Goal: Use online tool/utility: Utilize a website feature to perform a specific function

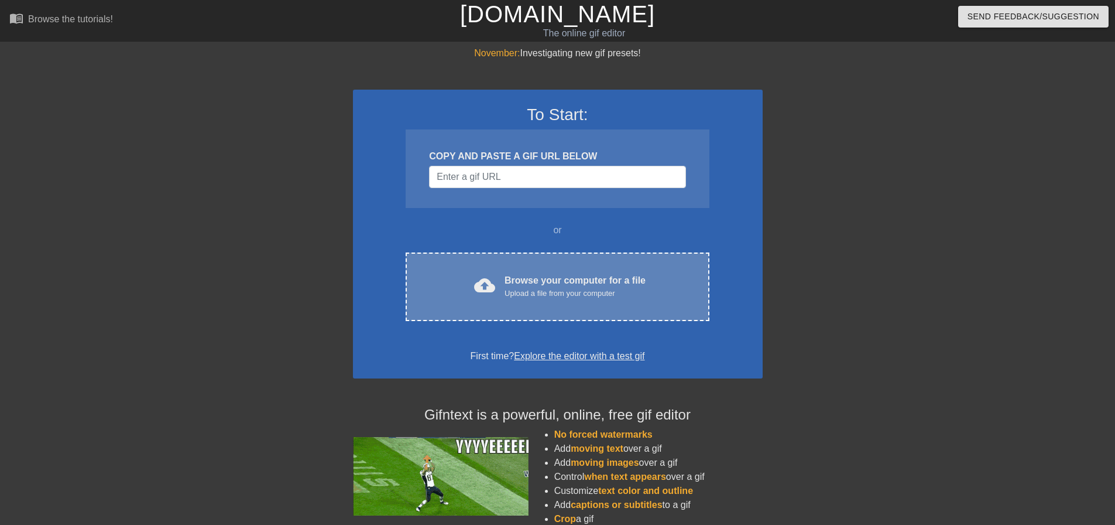
click at [514, 285] on div "Browse your computer for a file Upload a file from your computer" at bounding box center [575, 286] width 141 height 26
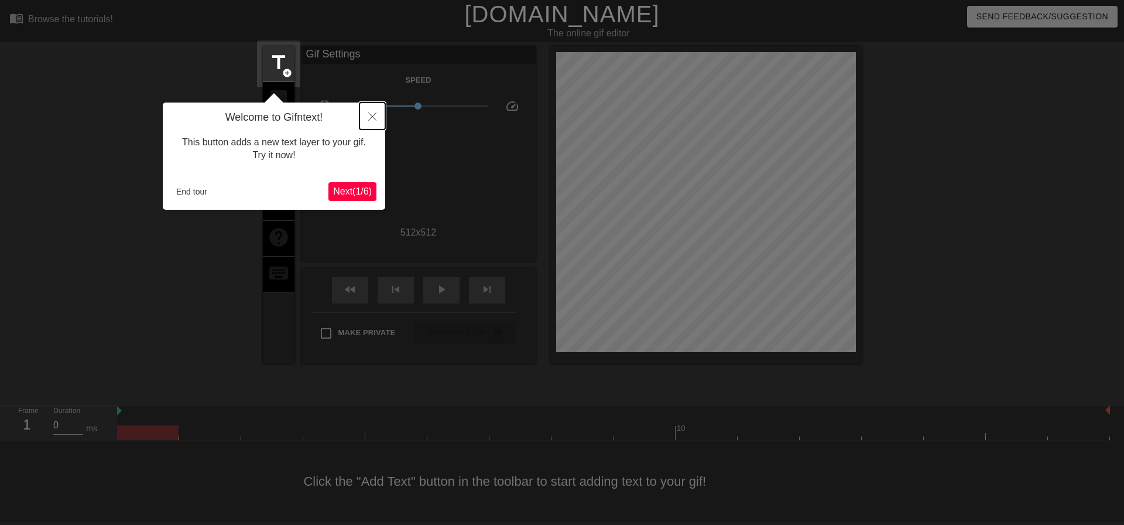
click at [374, 117] on icon "Close" at bounding box center [372, 116] width 8 height 8
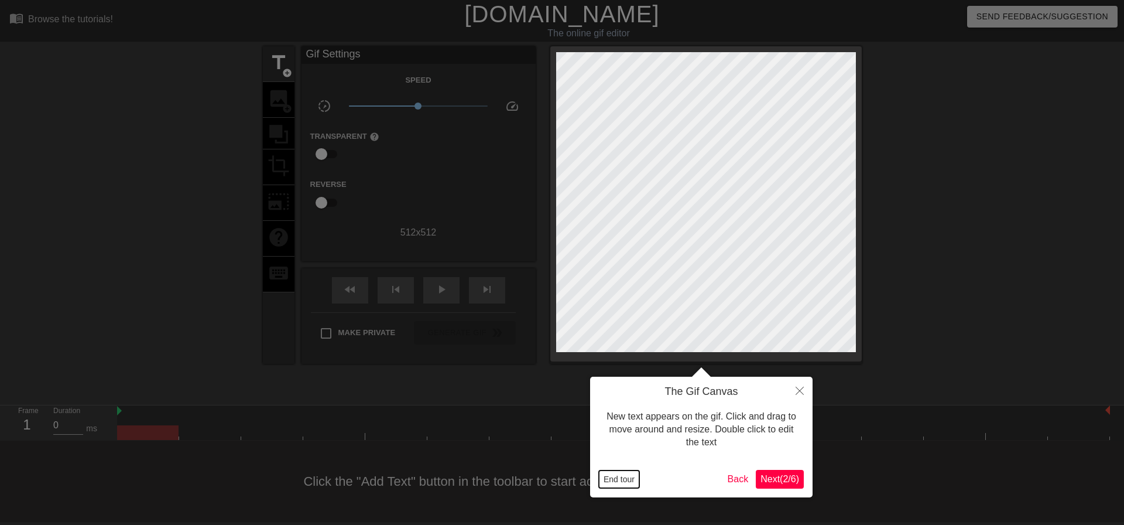
click at [624, 480] on button "End tour" at bounding box center [619, 479] width 40 height 18
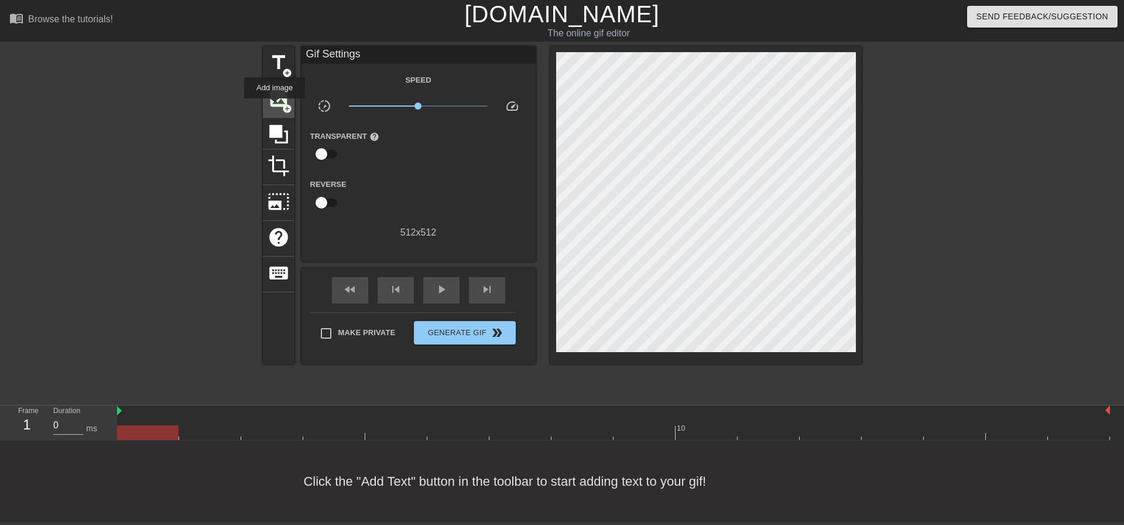
click at [273, 104] on span "image" at bounding box center [279, 98] width 22 height 22
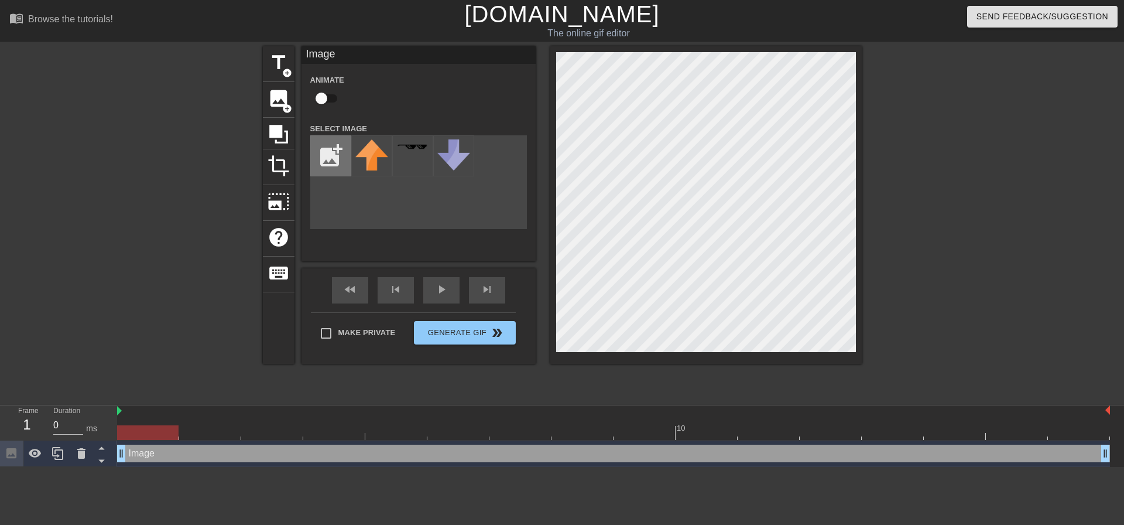
click at [329, 145] on input "file" at bounding box center [331, 156] width 40 height 40
type input "C:\fakepath\Screenshot_2025-08-18_152119-removebg-preview.png"
click at [374, 163] on img at bounding box center [371, 162] width 33 height 47
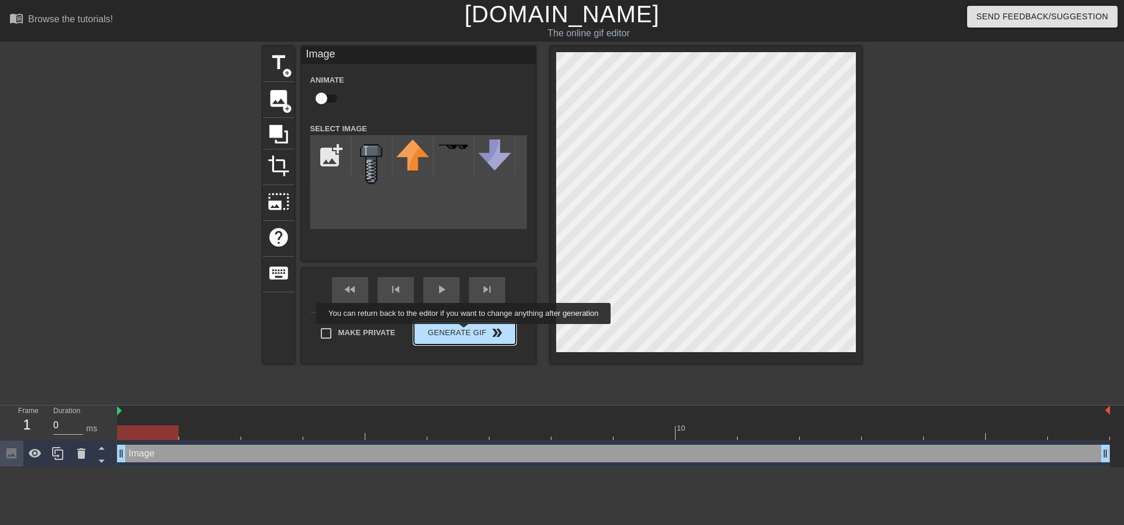
click at [465, 332] on span "Generate Gif double_arrow" at bounding box center [465, 333] width 92 height 14
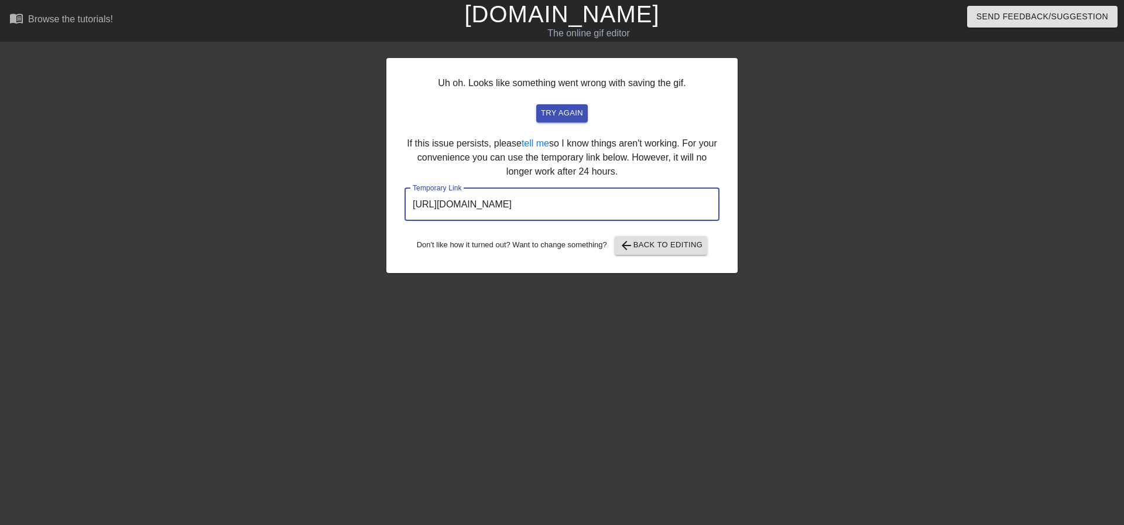
drag, startPoint x: 660, startPoint y: 197, endPoint x: 393, endPoint y: 195, distance: 267.0
click at [393, 195] on div "Uh oh. Looks like something went wrong with saving the gif. try again If this i…" at bounding box center [561, 165] width 351 height 215
click at [649, 245] on span "arrow_back Back to Editing" at bounding box center [661, 245] width 84 height 14
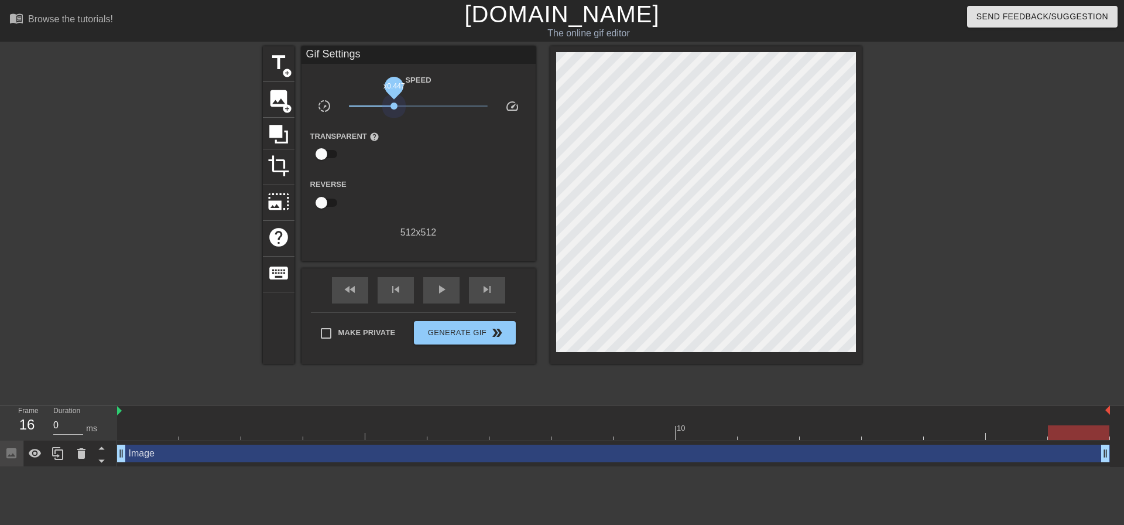
drag, startPoint x: 418, startPoint y: 106, endPoint x: 394, endPoint y: 112, distance: 24.9
click at [394, 112] on span "x0.447" at bounding box center [418, 106] width 139 height 14
drag, startPoint x: 122, startPoint y: 457, endPoint x: 93, endPoint y: 474, distance: 34.6
click at [93, 467] on html "menu_book Browse the tutorials! [DOMAIN_NAME] The online gif editor Send Feedba…" at bounding box center [562, 233] width 1124 height 467
drag, startPoint x: 393, startPoint y: 109, endPoint x: 379, endPoint y: 110, distance: 14.7
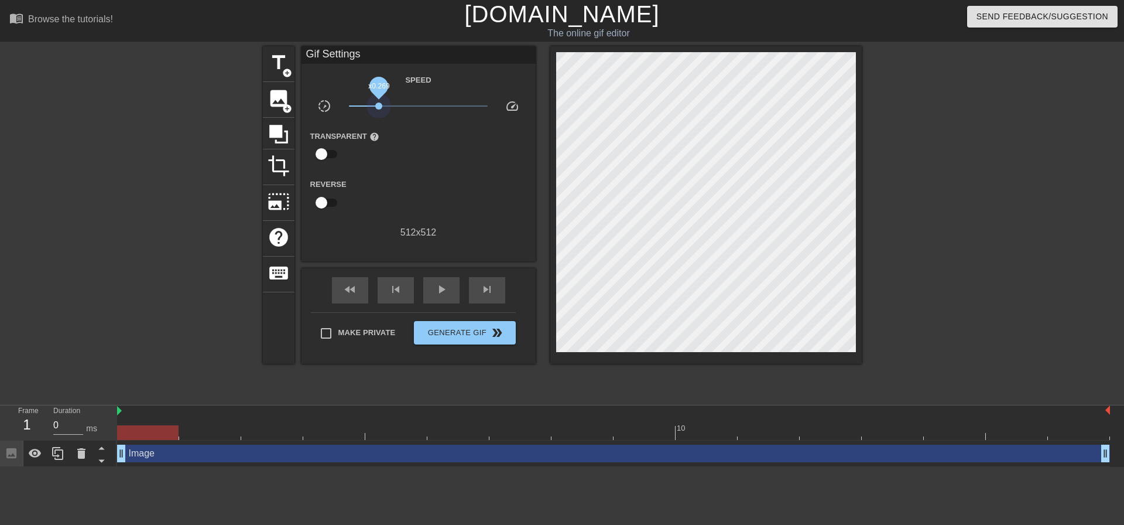
click at [379, 110] on span "x0.269" at bounding box center [418, 106] width 139 height 14
click at [354, 328] on span "Make Private" at bounding box center [366, 333] width 57 height 12
click at [338, 328] on input "Make Private" at bounding box center [326, 333] width 25 height 25
checkbox input "true"
click at [453, 327] on span "Generate Gif double_arrow" at bounding box center [465, 333] width 92 height 14
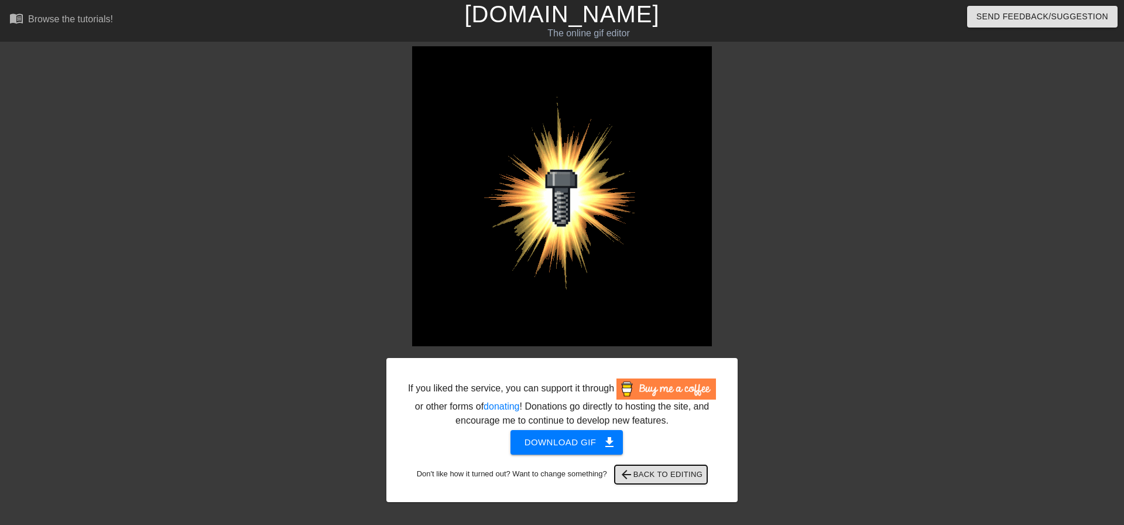
click at [666, 475] on span "arrow_back Back to Editing" at bounding box center [661, 474] width 84 height 14
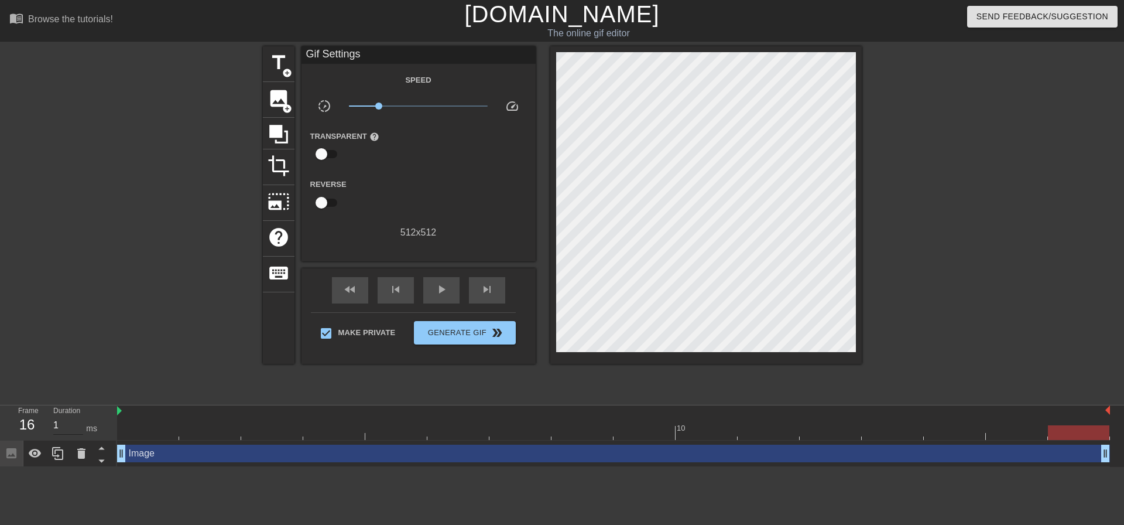
click at [78, 422] on input "1" at bounding box center [68, 425] width 30 height 19
type input "0"
drag, startPoint x: 130, startPoint y: 453, endPoint x: 174, endPoint y: 455, distance: 43.9
click at [174, 455] on div "Image drag_handle drag_handle" at bounding box center [613, 453] width 993 height 18
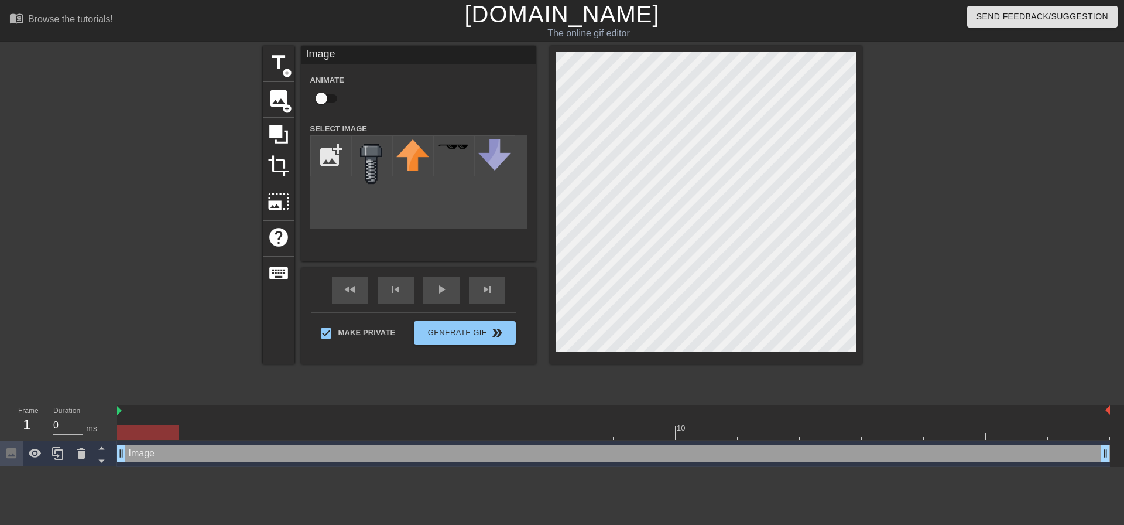
drag, startPoint x: 122, startPoint y: 457, endPoint x: 114, endPoint y: 456, distance: 8.8
click at [114, 456] on div "Frame 1 Duration 0 ms 10 Image drag_handle drag_handle" at bounding box center [562, 435] width 1124 height 61
click at [134, 440] on div "Image drag_handle drag_handle" at bounding box center [613, 453] width 993 height 26
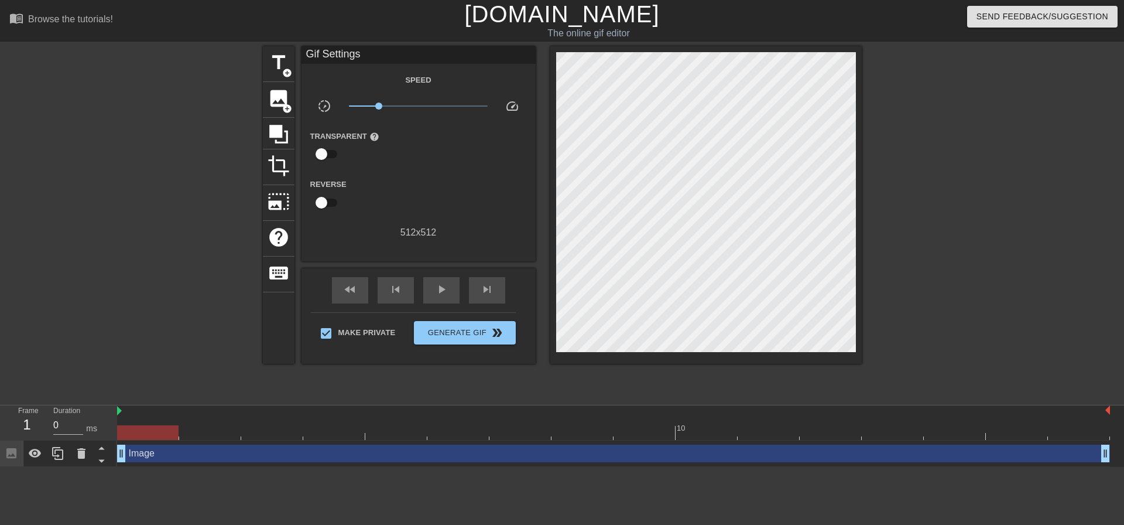
click at [129, 431] on div at bounding box center [147, 432] width 61 height 15
click at [150, 430] on div at bounding box center [147, 432] width 61 height 15
click at [172, 436] on div at bounding box center [147, 432] width 61 height 15
click at [134, 411] on div at bounding box center [613, 411] width 993 height 12
click at [133, 432] on div at bounding box center [147, 432] width 61 height 15
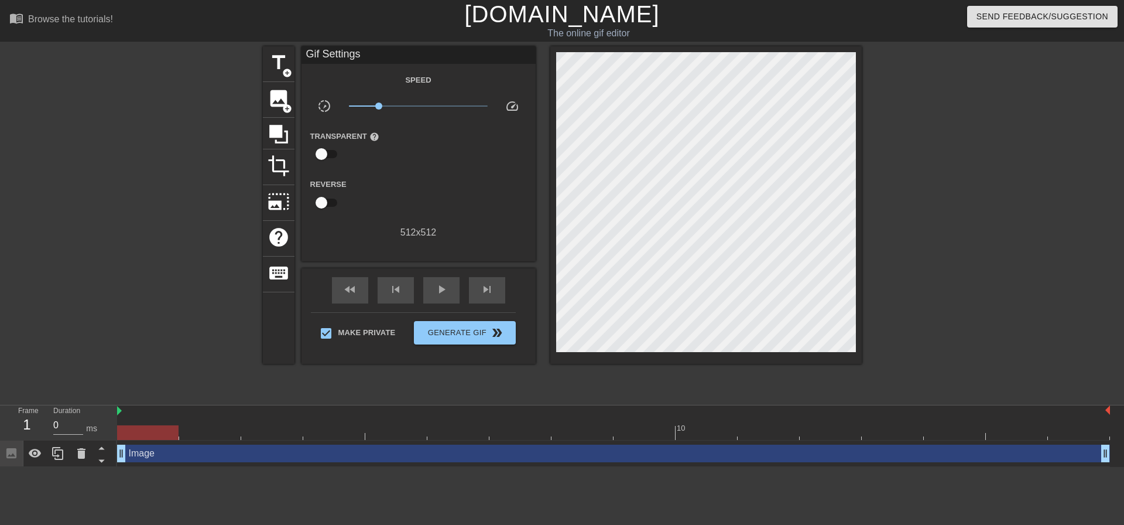
click at [128, 458] on div "Image drag_handle drag_handle" at bounding box center [613, 453] width 993 height 18
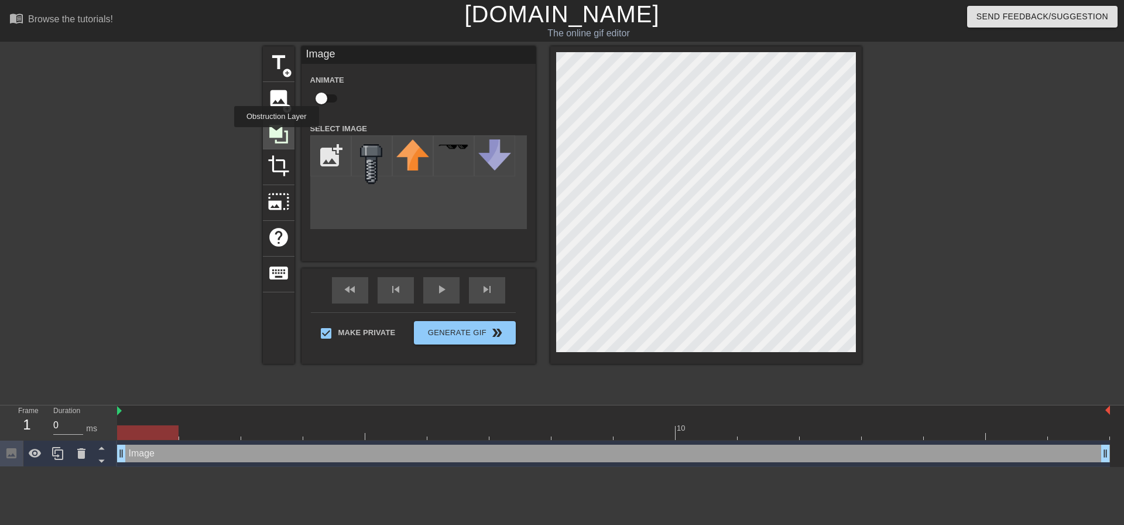
click at [276, 143] on icon at bounding box center [279, 134] width 22 height 22
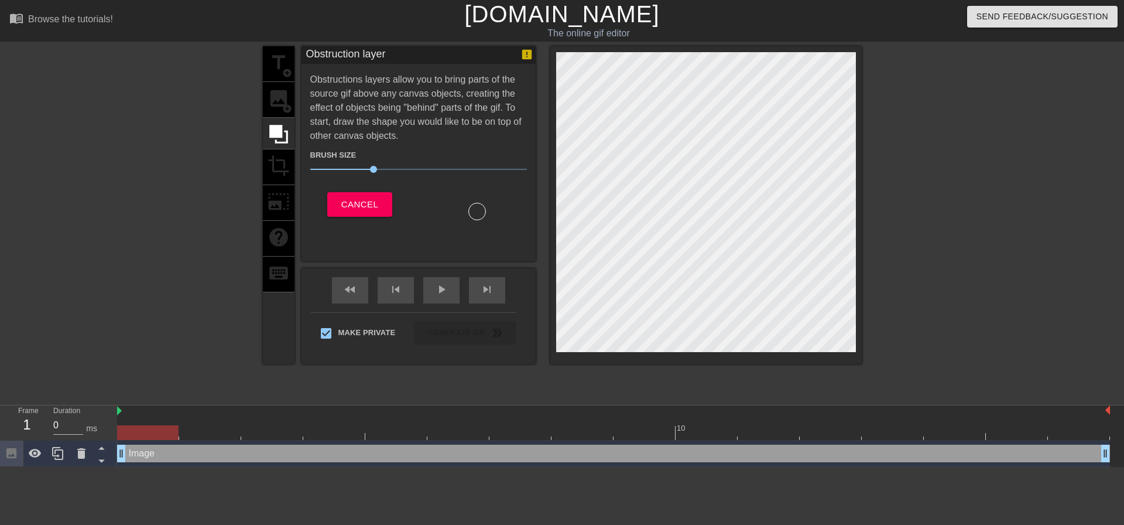
click at [278, 188] on div "title add_circle image add_circle crop photo_size_select_large help keyboard" at bounding box center [279, 204] width 32 height 317
click at [361, 210] on span "Cancel" at bounding box center [359, 204] width 37 height 15
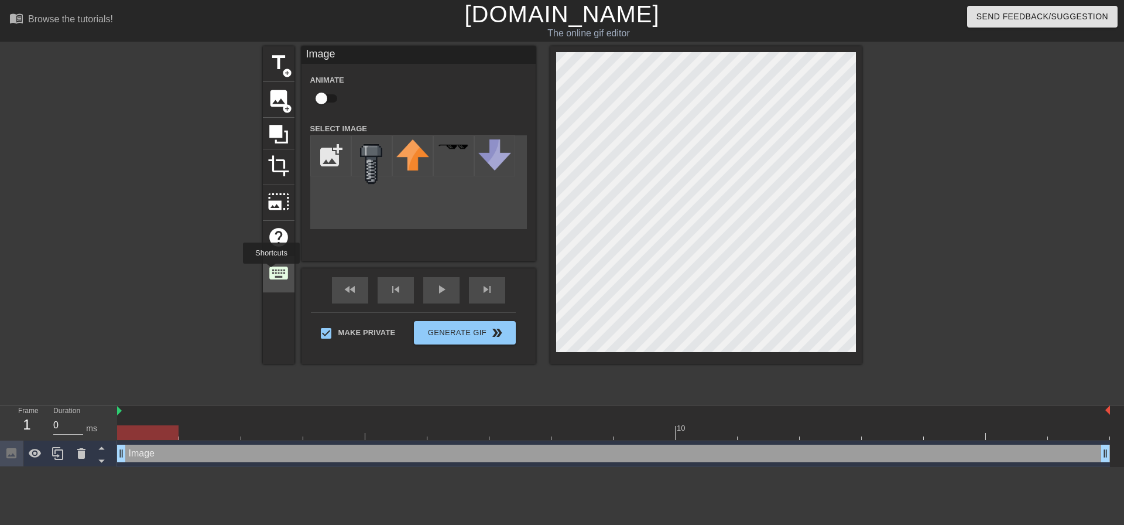
click at [271, 272] on span "keyboard" at bounding box center [279, 273] width 22 height 22
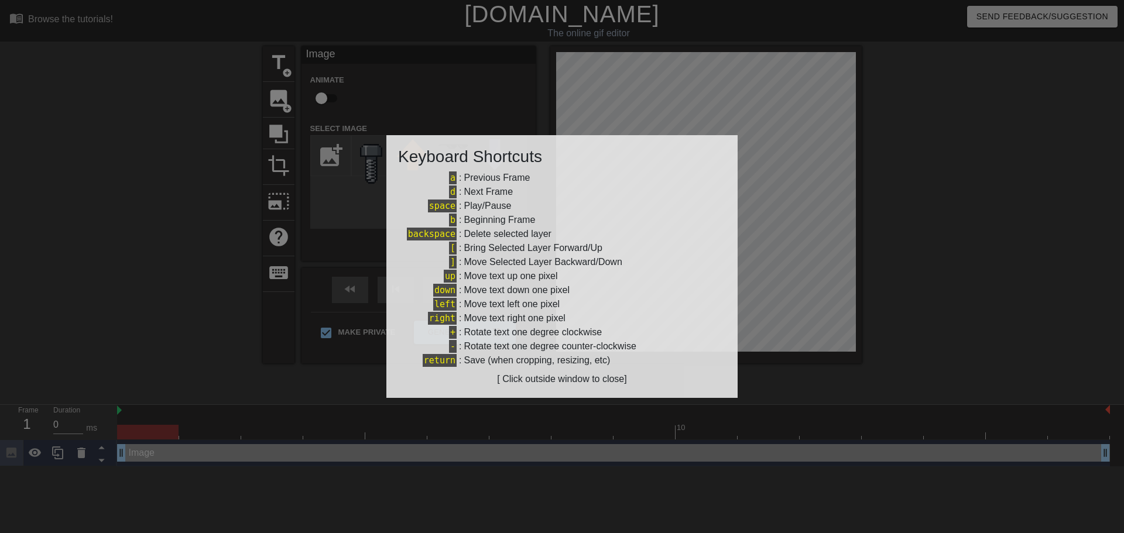
click at [346, 398] on div at bounding box center [562, 266] width 1124 height 533
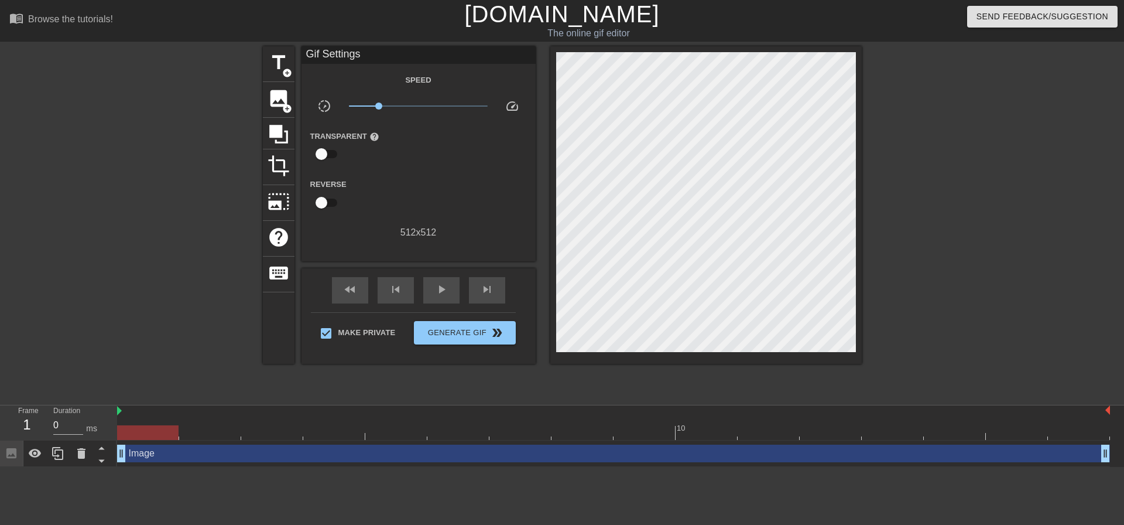
click at [164, 360] on div at bounding box center [161, 221] width 176 height 351
drag, startPoint x: 378, startPoint y: 105, endPoint x: 308, endPoint y: 102, distance: 69.7
click at [308, 102] on div "slow_motion_video x0.100 speed" at bounding box center [419, 108] width 234 height 18
click at [453, 331] on span "Generate Gif double_arrow" at bounding box center [465, 333] width 92 height 14
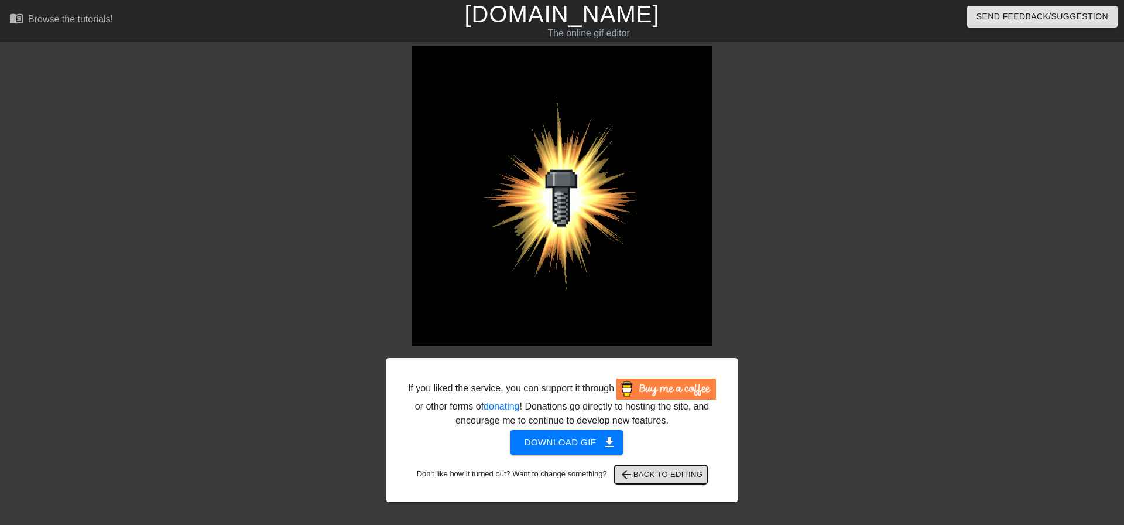
click at [655, 475] on span "arrow_back Back to Editing" at bounding box center [661, 474] width 84 height 14
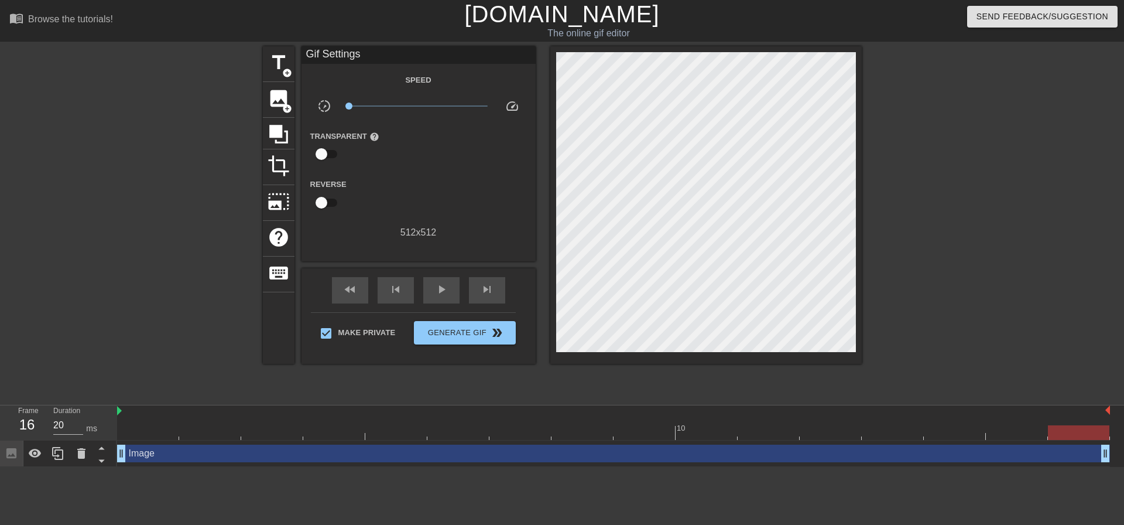
click at [1076, 429] on div at bounding box center [1078, 432] width 61 height 15
drag, startPoint x: 1076, startPoint y: 429, endPoint x: 155, endPoint y: 409, distance: 921.1
click at [155, 409] on div "10" at bounding box center [613, 422] width 993 height 35
click at [122, 417] on div "10" at bounding box center [613, 422] width 993 height 35
click at [32, 458] on icon at bounding box center [35, 453] width 14 height 14
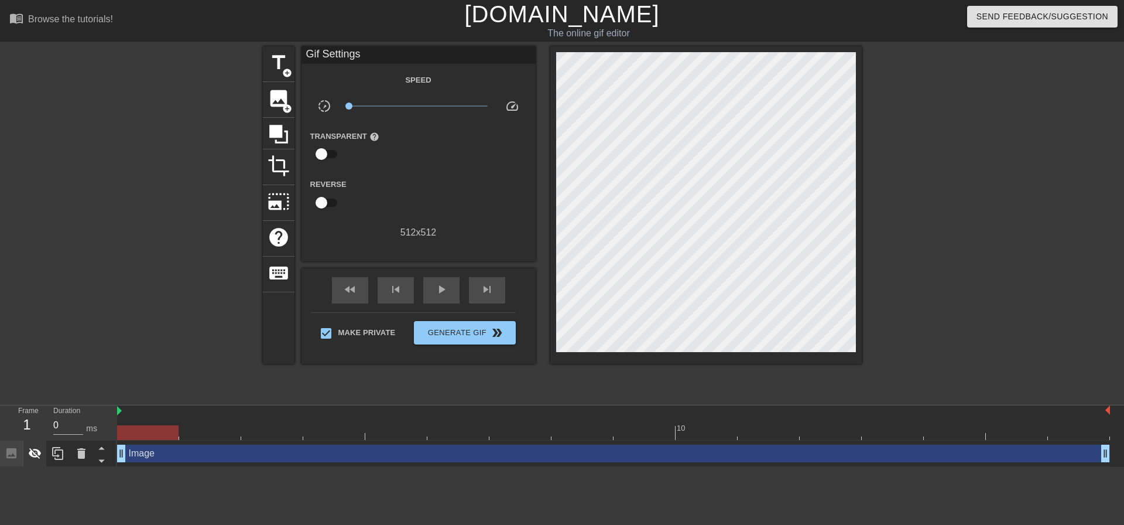
click at [32, 458] on icon at bounding box center [35, 453] width 14 height 14
click at [450, 285] on div "play_arrow" at bounding box center [441, 290] width 36 height 26
click at [452, 285] on div "pause" at bounding box center [441, 290] width 36 height 26
type input "20"
drag, startPoint x: 944, startPoint y: 431, endPoint x: 1063, endPoint y: 408, distance: 121.1
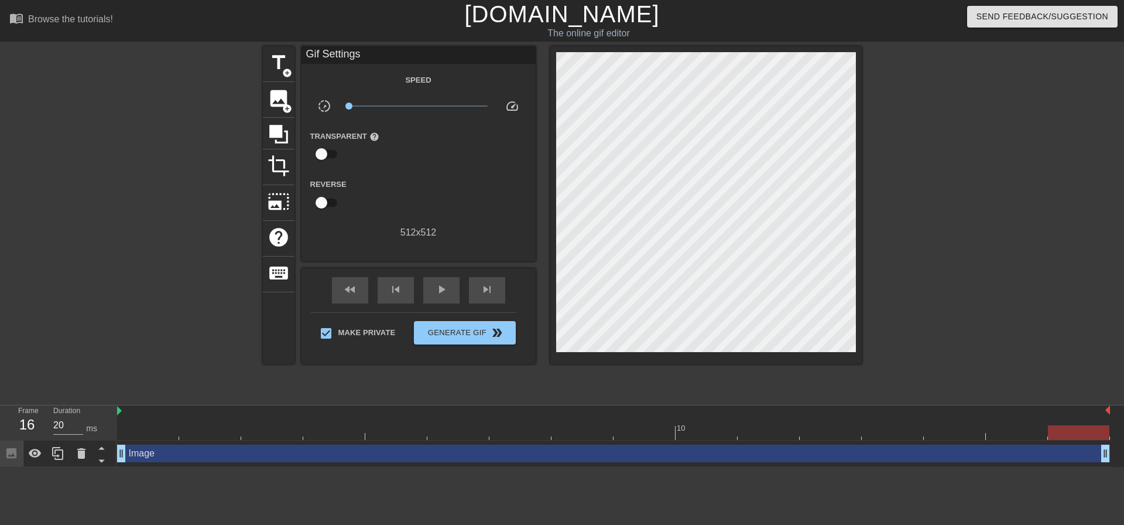
click at [1063, 408] on div "10" at bounding box center [613, 422] width 993 height 35
